Goal: Find contact information

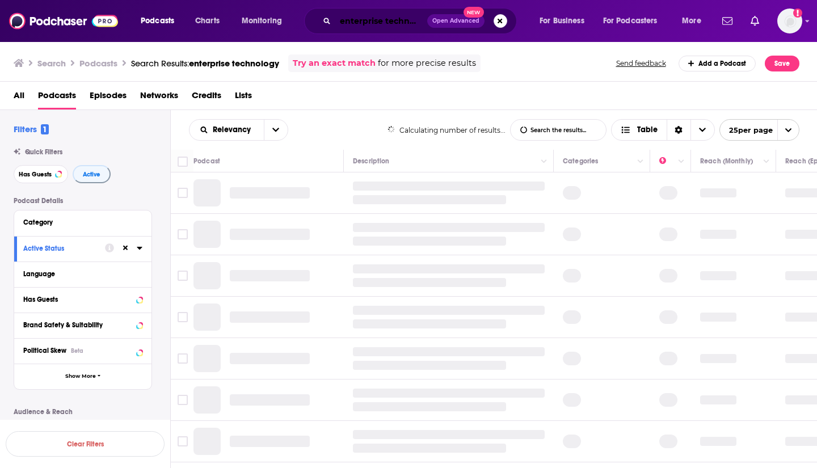
click at [346, 24] on input "enterprise technology" at bounding box center [381, 21] width 92 height 18
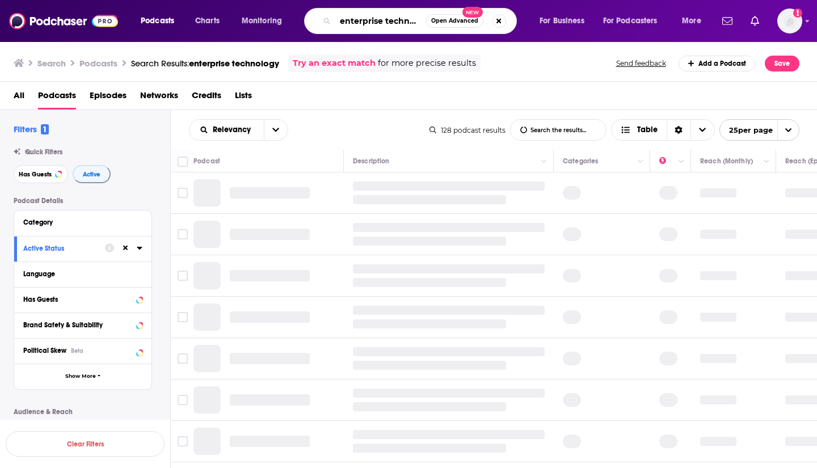
type input "nterprise technology"
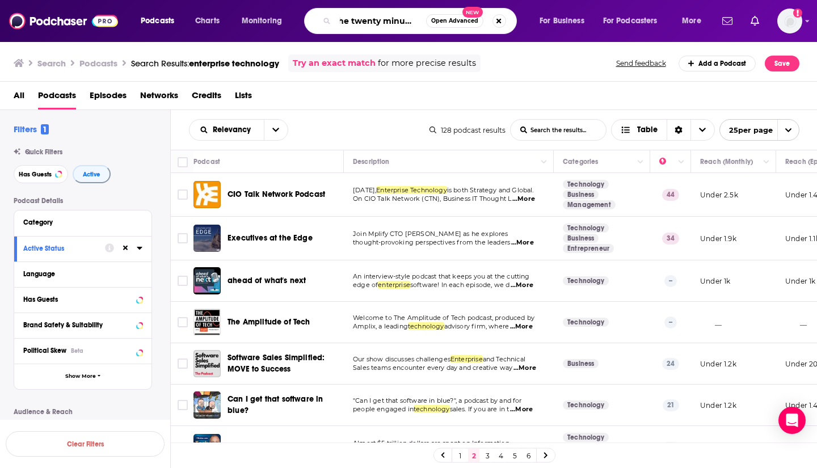
scroll to position [0, 11]
type input "the twenty minute VC"
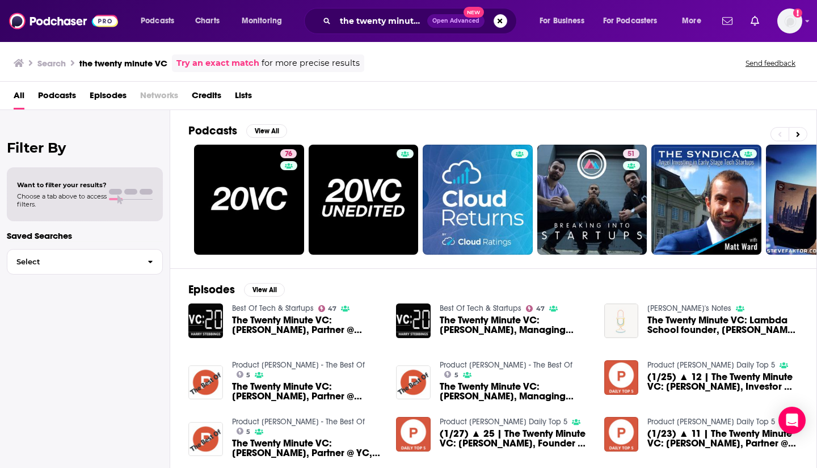
click at [287, 326] on span "The Twenty Minute VC: [PERSON_NAME], Partner @ AngelList" at bounding box center [307, 324] width 151 height 19
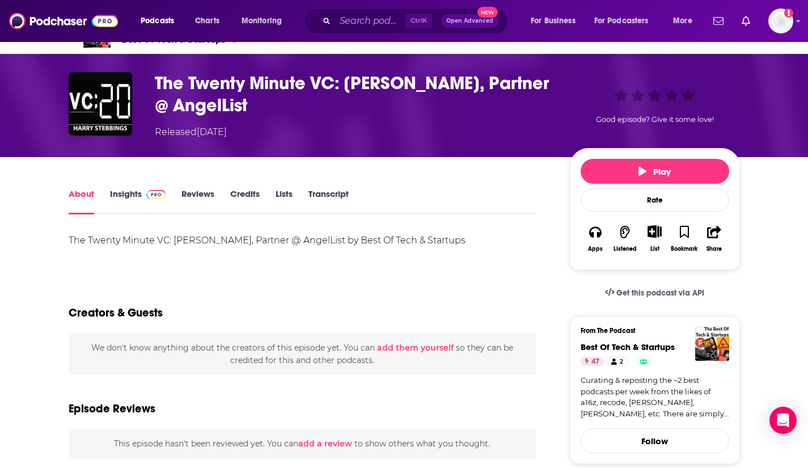
scroll to position [31, 0]
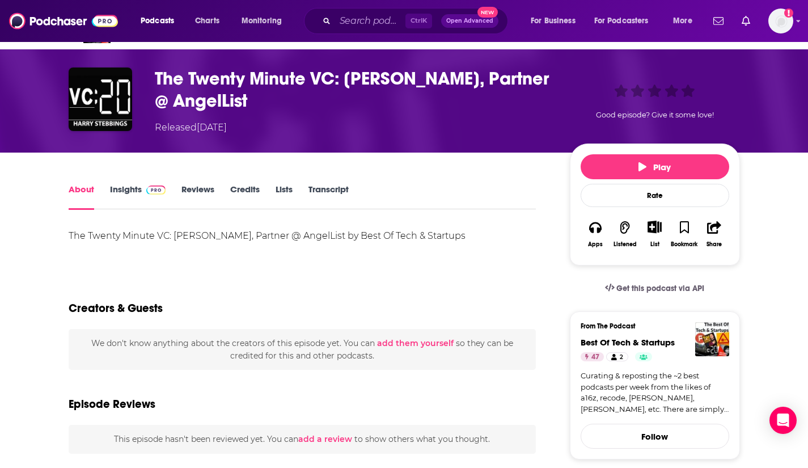
click at [261, 84] on h1 "The Twenty Minute VC: [PERSON_NAME], Partner @ AngelList" at bounding box center [353, 89] width 397 height 44
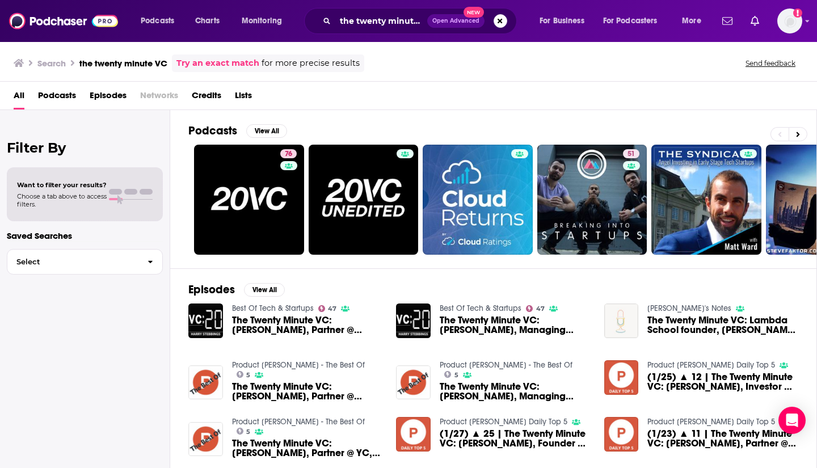
click at [237, 218] on link "76" at bounding box center [249, 200] width 110 height 110
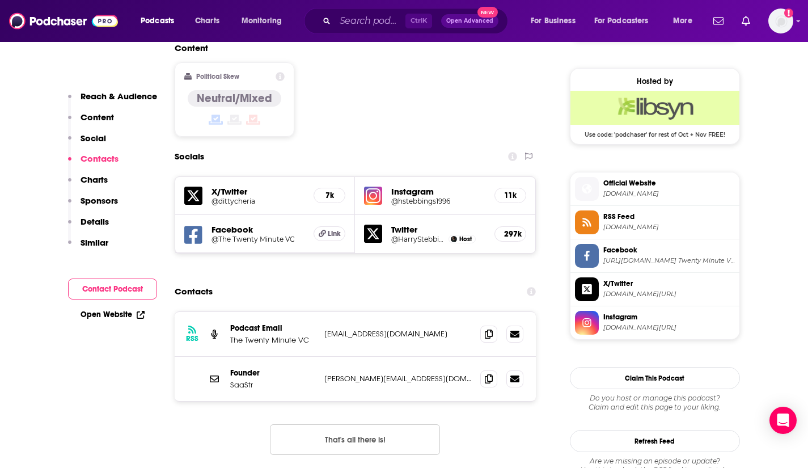
scroll to position [917, 0]
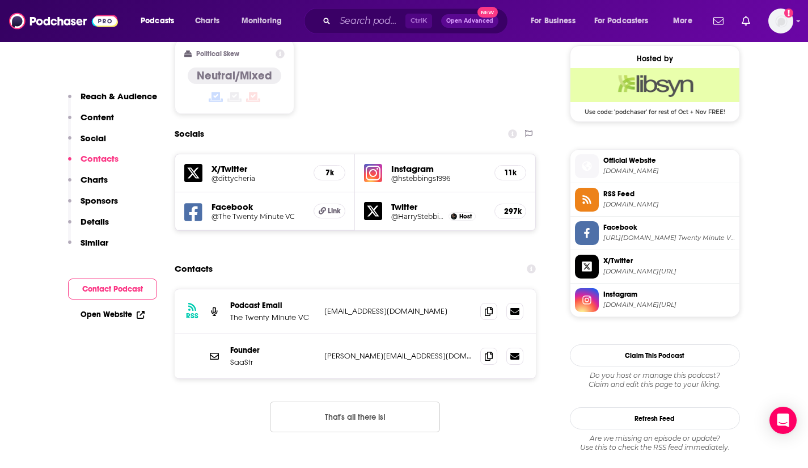
drag, startPoint x: 453, startPoint y: 242, endPoint x: 327, endPoint y: 242, distance: 125.9
click at [327, 306] on p "[EMAIL_ADDRESS][DOMAIN_NAME]" at bounding box center [397, 311] width 147 height 10
copy p "[EMAIL_ADDRESS][DOMAIN_NAME]"
drag, startPoint x: 437, startPoint y: 283, endPoint x: 316, endPoint y: 291, distance: 120.5
click at [316, 334] on div "Founder SaaStr [PERSON_NAME][EMAIL_ADDRESS][DOMAIN_NAME] [PERSON_NAME][EMAIL_AD…" at bounding box center [356, 356] width 362 height 44
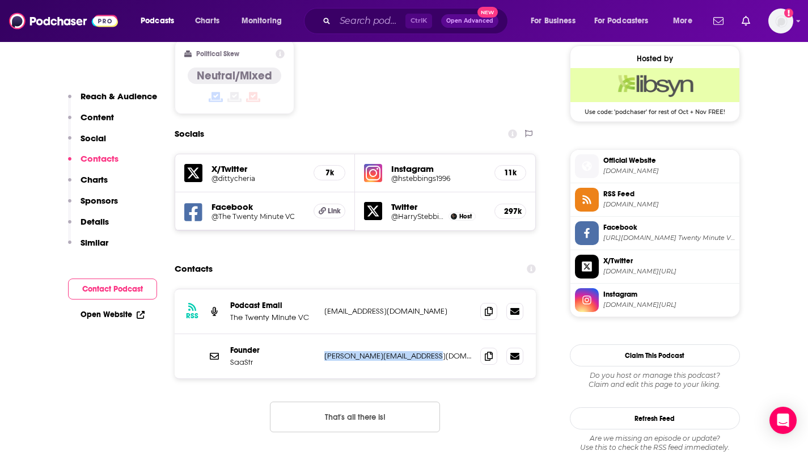
copy div "[PERSON_NAME][EMAIL_ADDRESS][DOMAIN_NAME]"
click at [362, 22] on input "Search podcasts, credits, & more..." at bounding box center [370, 21] width 70 height 18
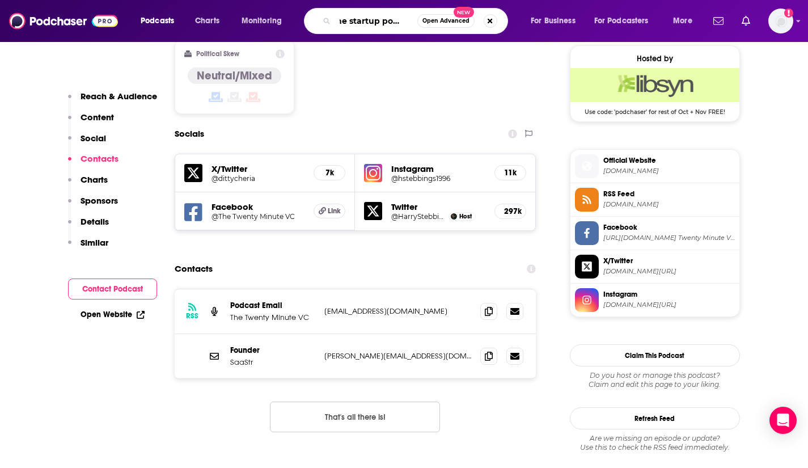
type input "the startup podcast"
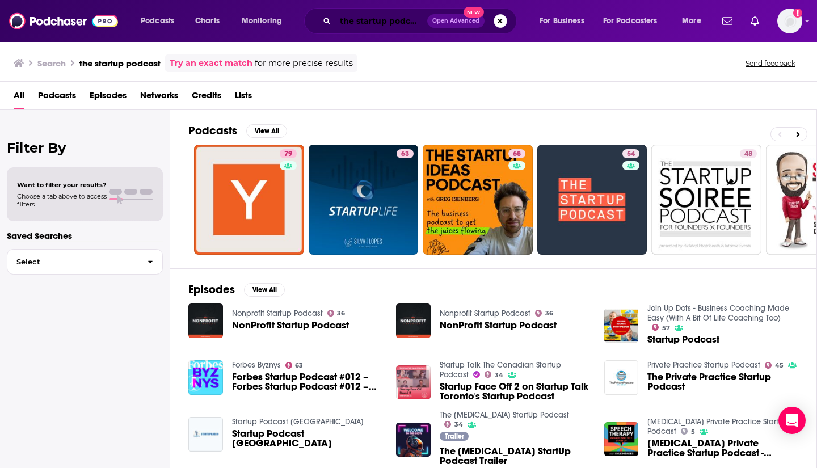
click at [359, 23] on input "the startup podcast" at bounding box center [381, 21] width 92 height 18
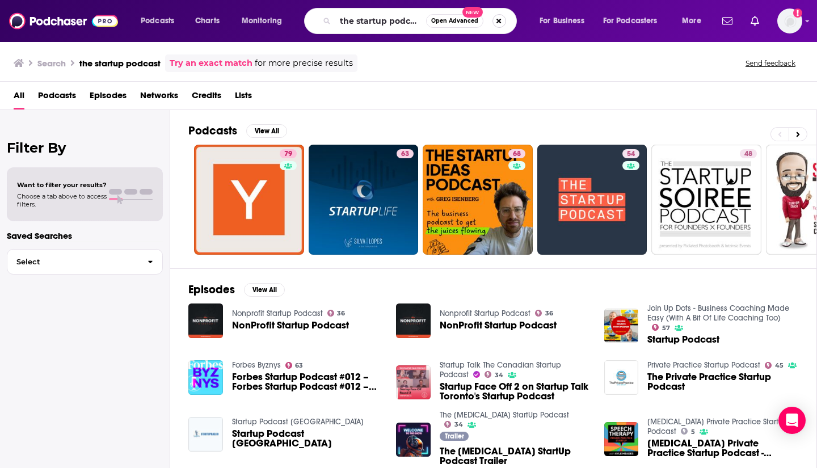
click at [496, 24] on button "Search podcasts, credits, & more..." at bounding box center [499, 21] width 14 height 14
type input "the difference engine"
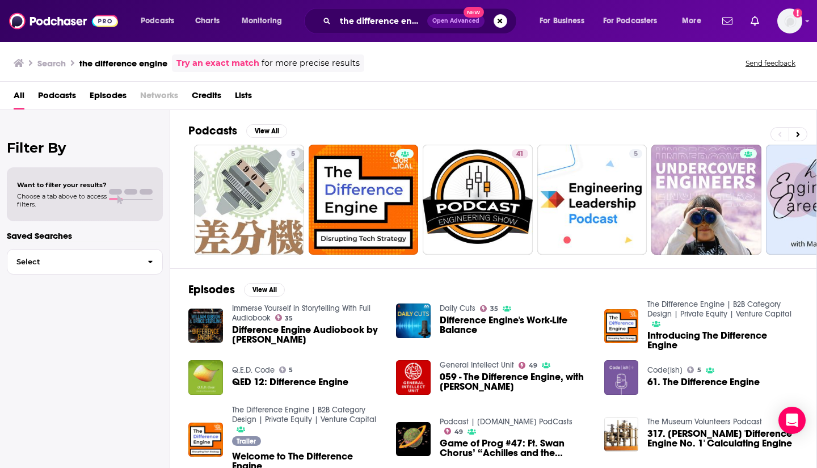
click at [365, 217] on link at bounding box center [363, 200] width 110 height 110
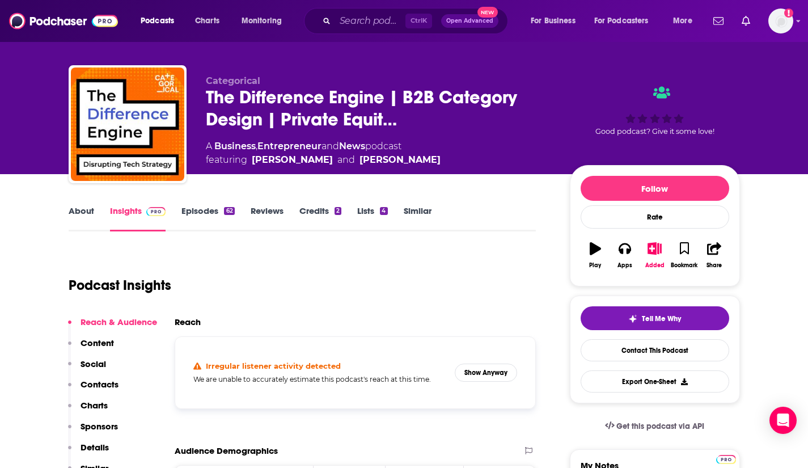
scroll to position [10, 0]
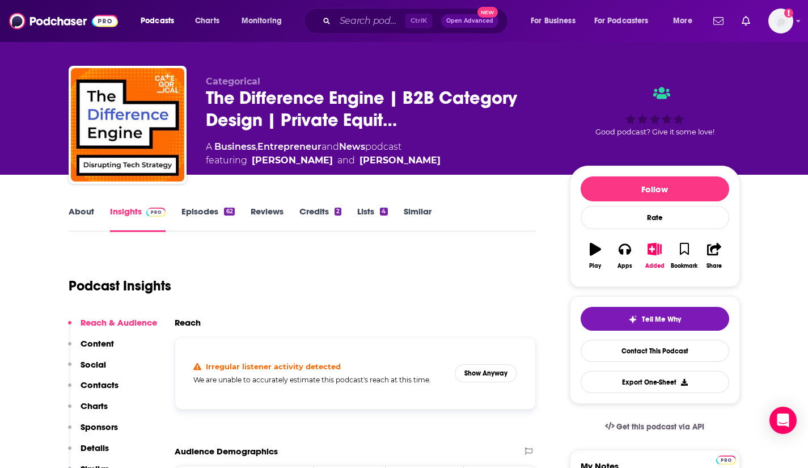
click at [202, 212] on link "Episodes 62" at bounding box center [207, 219] width 53 height 26
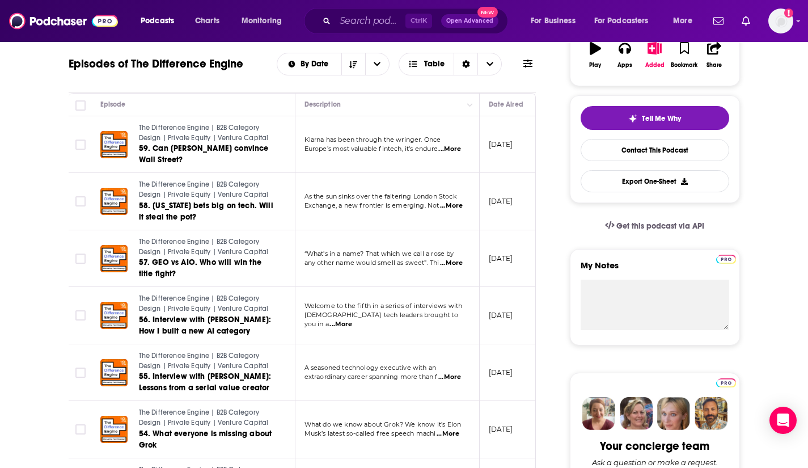
scroll to position [213, 0]
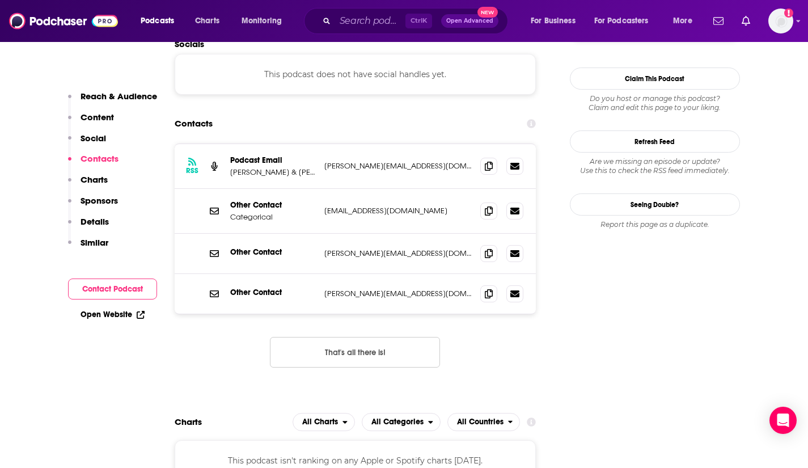
scroll to position [1003, 0]
